Goal: Task Accomplishment & Management: Use online tool/utility

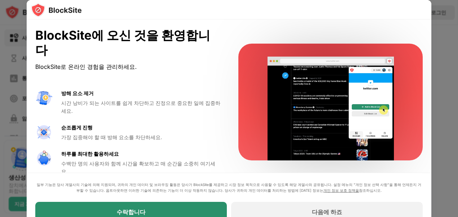
click at [161, 209] on div "수락합니다" at bounding box center [131, 212] width 192 height 20
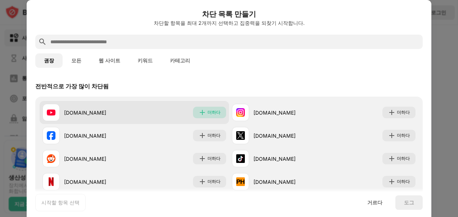
click at [211, 111] on div "더하다" at bounding box center [213, 112] width 13 height 7
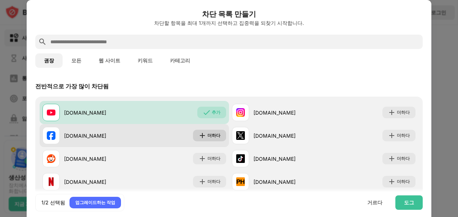
click at [210, 134] on div "더하다" at bounding box center [213, 135] width 13 height 7
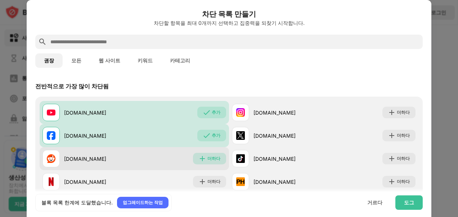
click at [210, 157] on div "더하다" at bounding box center [213, 158] width 13 height 7
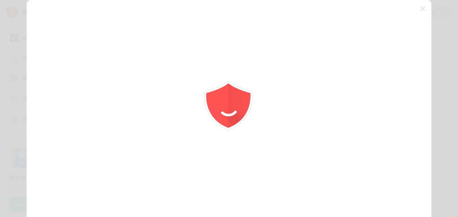
click at [212, 181] on div at bounding box center [229, 108] width 458 height 217
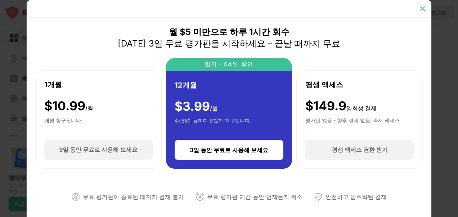
click at [421, 5] on img at bounding box center [422, 8] width 7 height 7
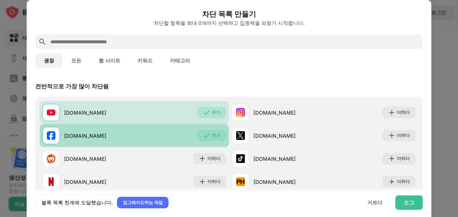
click at [216, 136] on div "추가" at bounding box center [216, 135] width 9 height 7
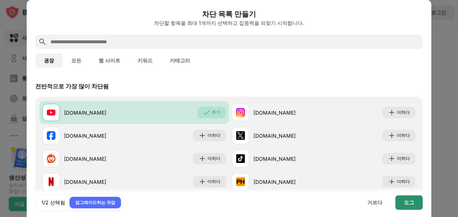
click at [409, 199] on div "도그" at bounding box center [409, 202] width 10 height 6
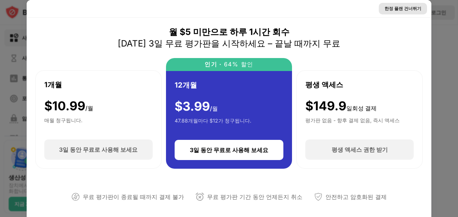
click at [392, 9] on div "한정 플랜 건너뛰기" at bounding box center [402, 8] width 37 height 7
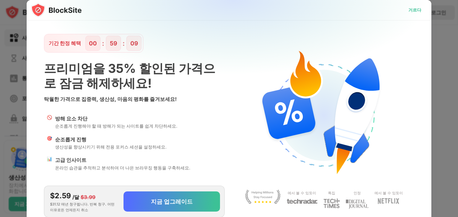
click at [409, 8] on div "거르다" at bounding box center [414, 9] width 13 height 7
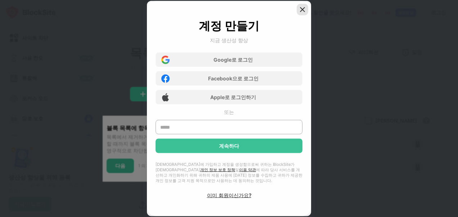
click at [301, 8] on img at bounding box center [302, 9] width 7 height 7
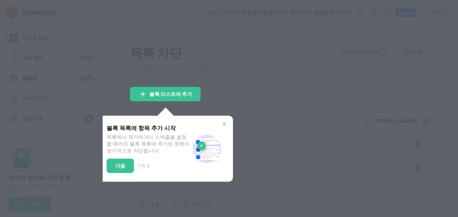
click at [224, 126] on img at bounding box center [224, 124] width 6 height 6
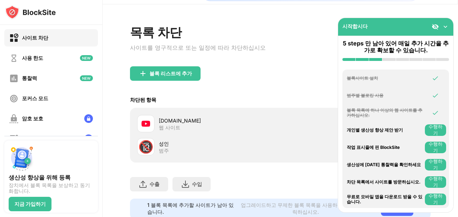
scroll to position [14, 0]
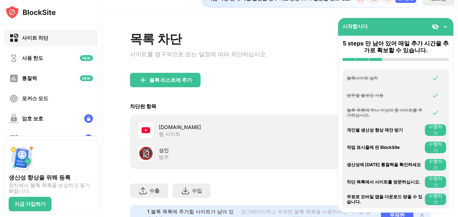
click at [445, 27] on img at bounding box center [445, 26] width 7 height 7
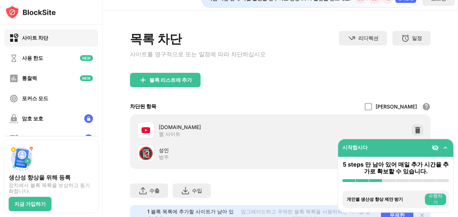
scroll to position [50, 0]
